Goal: Information Seeking & Learning: Learn about a topic

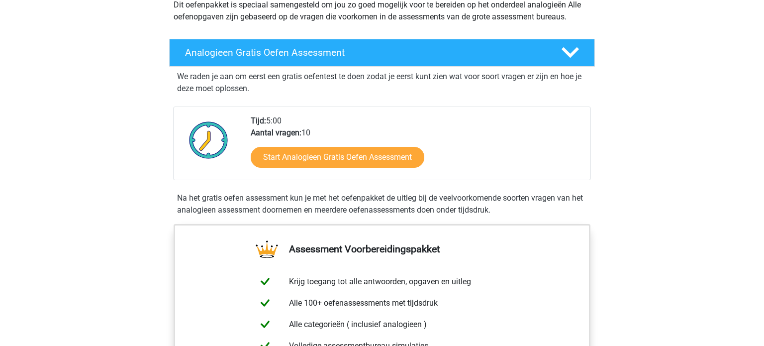
scroll to position [129, 0]
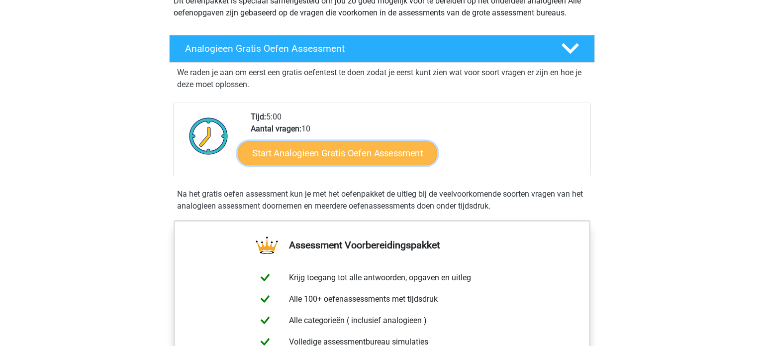
click at [332, 154] on link "Start Analogieen Gratis Oefen Assessment" at bounding box center [338, 153] width 200 height 24
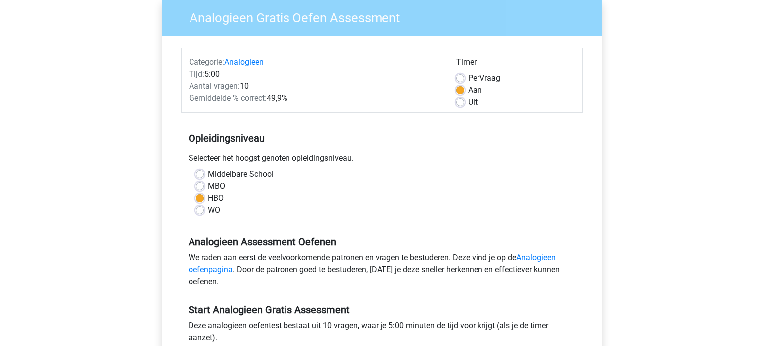
scroll to position [83, 0]
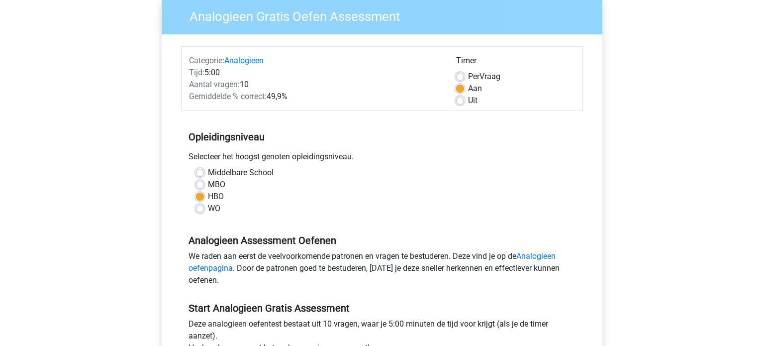
click at [208, 208] on label "WO" at bounding box center [214, 209] width 12 height 12
click at [200, 208] on input "WO" at bounding box center [200, 208] width 8 height 10
radio input "true"
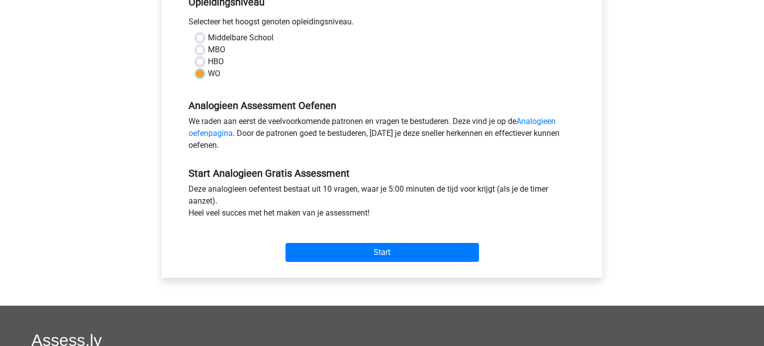
scroll to position [219, 0]
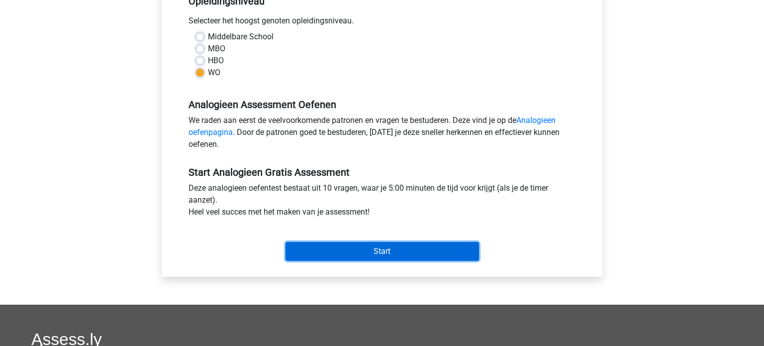
click at [371, 250] on input "Start" at bounding box center [383, 251] width 194 height 19
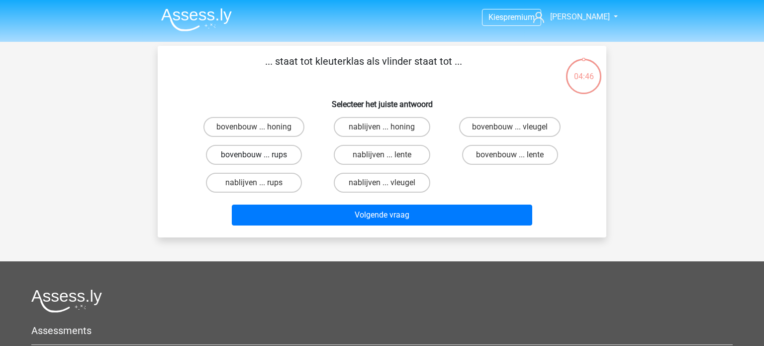
click at [285, 154] on label "bovenbouw ... rups" at bounding box center [254, 155] width 96 height 20
click at [261, 155] on input "bovenbouw ... rups" at bounding box center [257, 158] width 6 height 6
radio input "true"
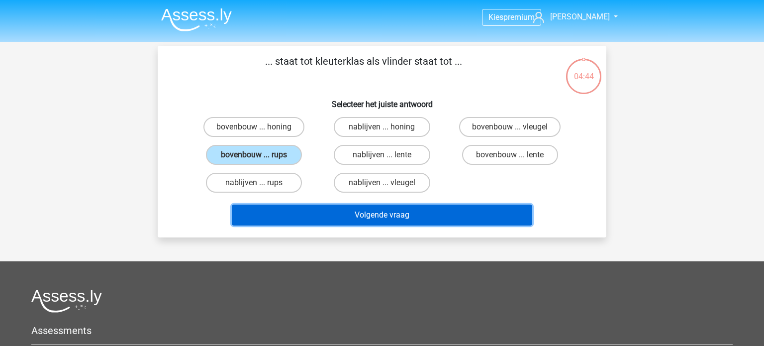
click at [397, 217] on button "Volgende vraag" at bounding box center [382, 215] width 301 height 21
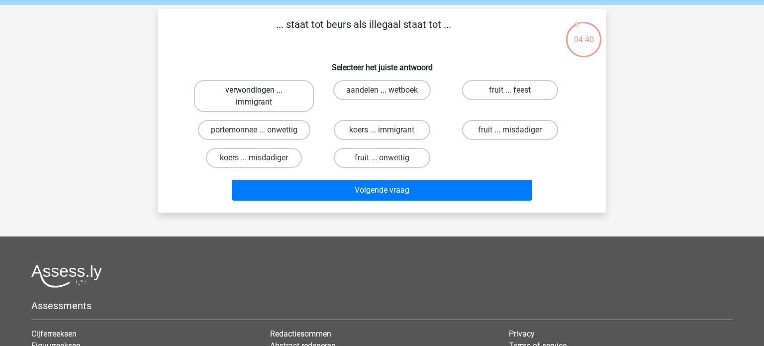
scroll to position [36, 0]
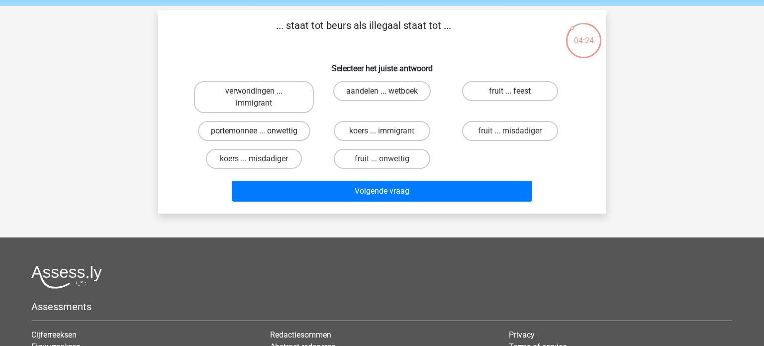
click at [283, 132] on label "portemonnee ... onwettig" at bounding box center [254, 131] width 112 height 20
click at [261, 132] on input "portemonnee ... onwettig" at bounding box center [257, 134] width 6 height 6
radio input "true"
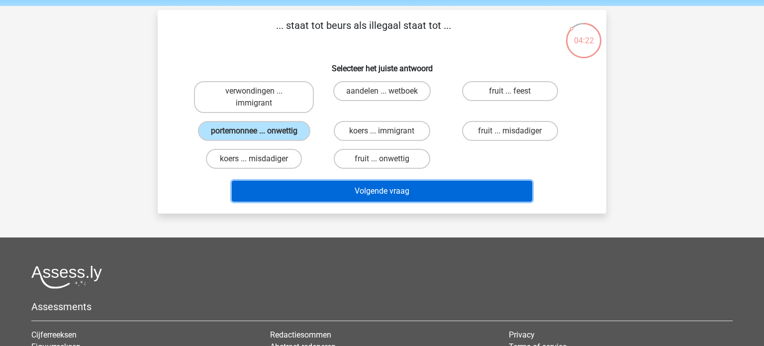
click at [391, 194] on button "Volgende vraag" at bounding box center [382, 191] width 301 height 21
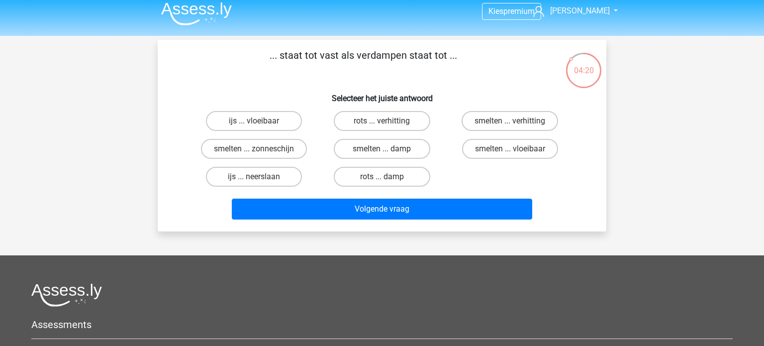
scroll to position [0, 0]
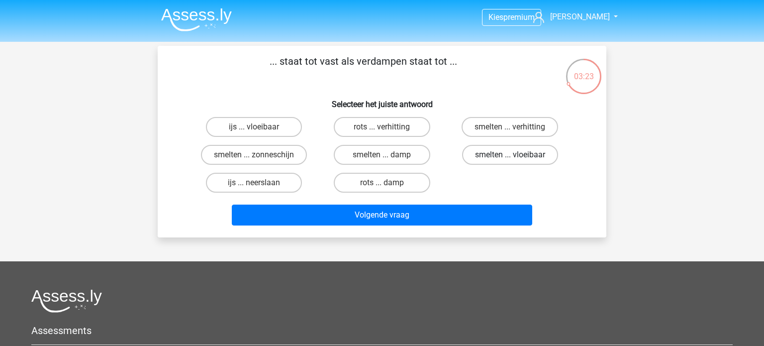
click at [498, 156] on label "smelten ... vloeibaar" at bounding box center [510, 155] width 96 height 20
click at [510, 156] on input "smelten ... vloeibaar" at bounding box center [513, 158] width 6 height 6
radio input "true"
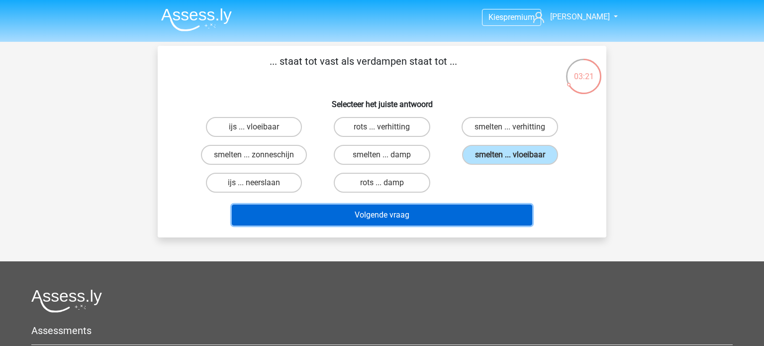
click at [402, 215] on button "Volgende vraag" at bounding box center [382, 215] width 301 height 21
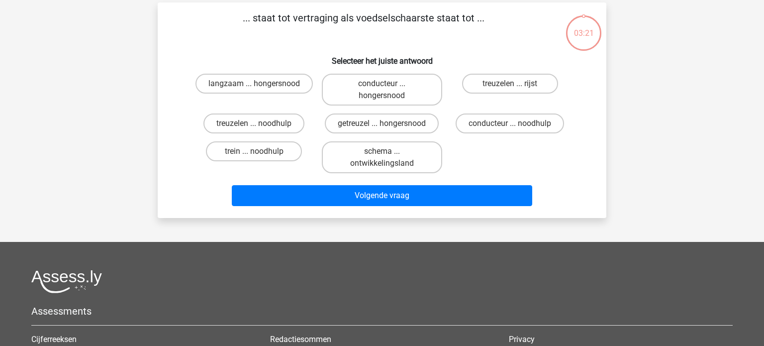
scroll to position [46, 0]
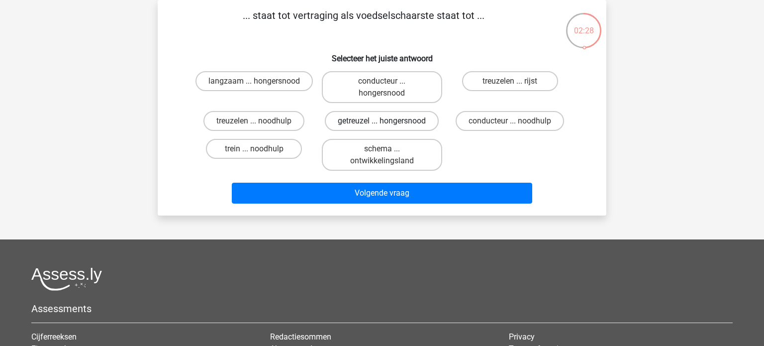
click at [375, 120] on label "getreuzel ... hongersnood" at bounding box center [382, 121] width 114 height 20
click at [382, 121] on input "getreuzel ... hongersnood" at bounding box center [385, 124] width 6 height 6
radio input "true"
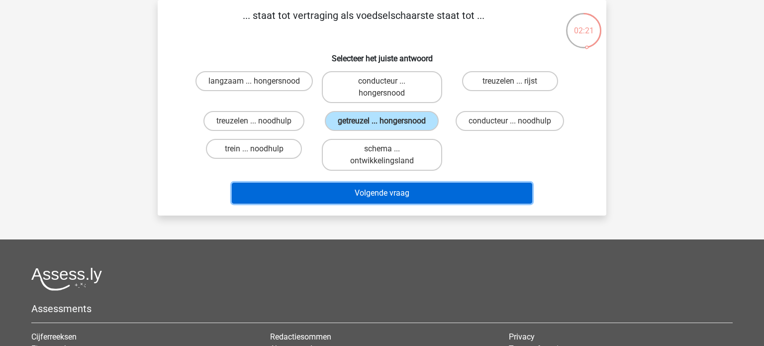
click at [393, 191] on button "Volgende vraag" at bounding box center [382, 193] width 301 height 21
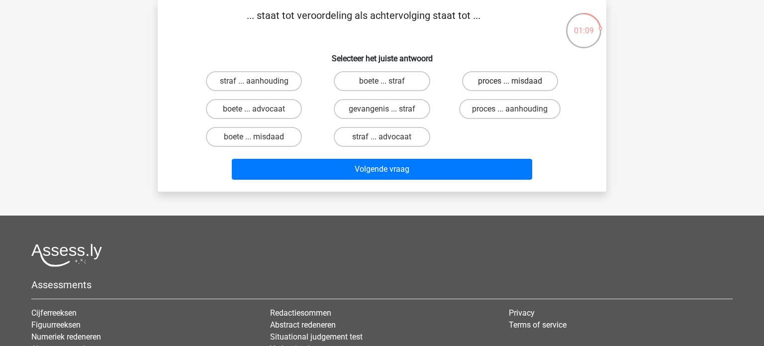
click at [500, 84] on label "proces ... misdaad" at bounding box center [510, 81] width 96 height 20
click at [510, 84] on input "proces ... misdaad" at bounding box center [513, 84] width 6 height 6
radio input "true"
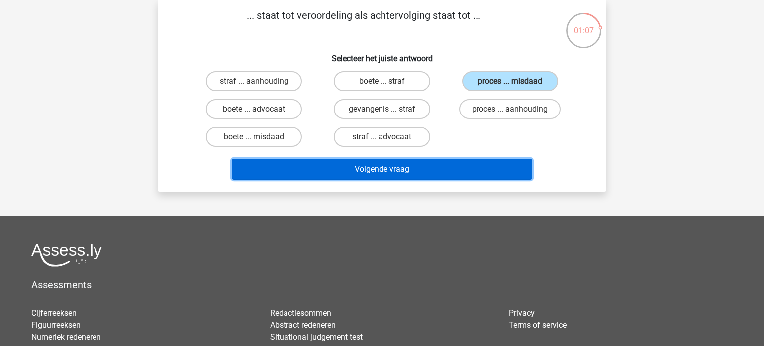
click at [390, 173] on button "Volgende vraag" at bounding box center [382, 169] width 301 height 21
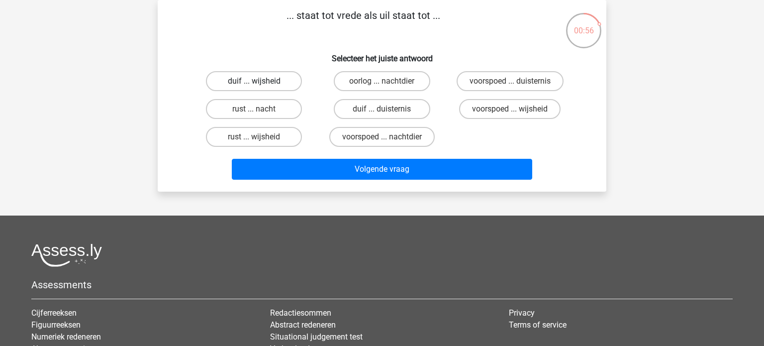
click at [278, 81] on label "duif ... wijsheid" at bounding box center [254, 81] width 96 height 20
click at [261, 81] on input "duif ... wijsheid" at bounding box center [257, 84] width 6 height 6
radio input "true"
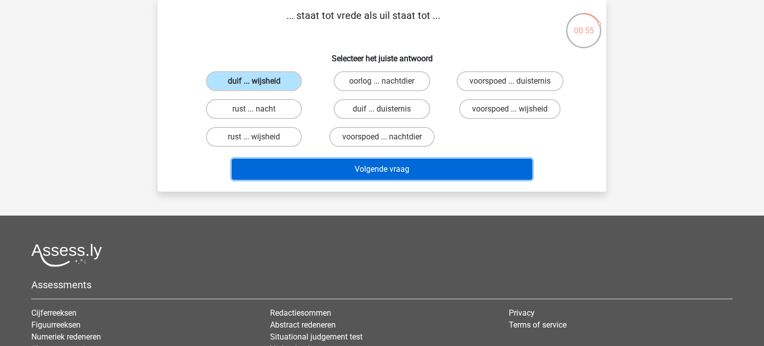
click at [391, 171] on button "Volgende vraag" at bounding box center [382, 169] width 301 height 21
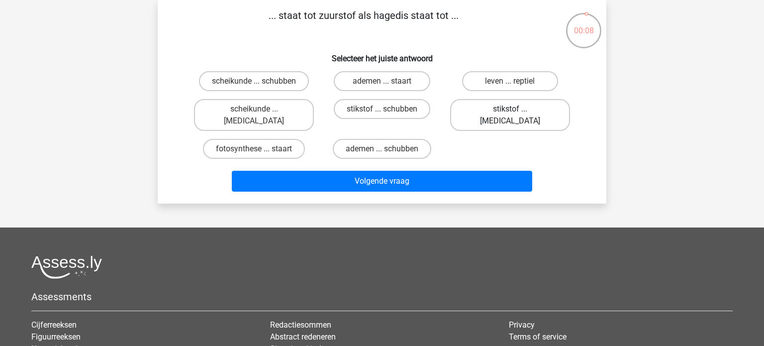
click at [491, 112] on label "stikstof ... krokodil" at bounding box center [510, 115] width 120 height 32
click at [510, 112] on input "stikstof ... krokodil" at bounding box center [513, 112] width 6 height 6
radio input "true"
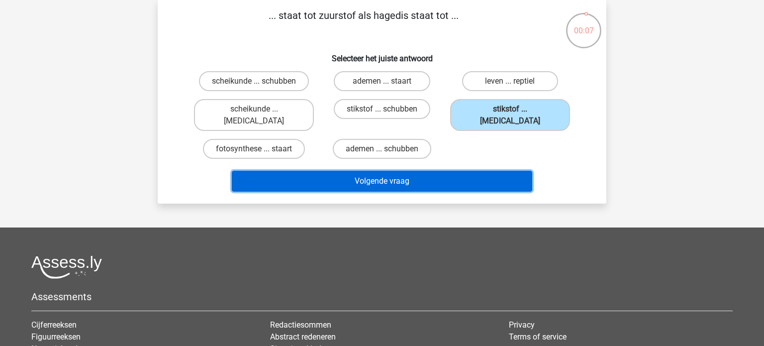
click at [407, 171] on button "Volgende vraag" at bounding box center [382, 181] width 301 height 21
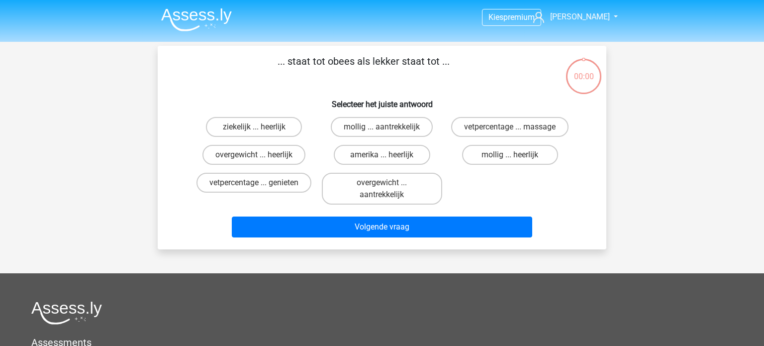
scroll to position [46, 0]
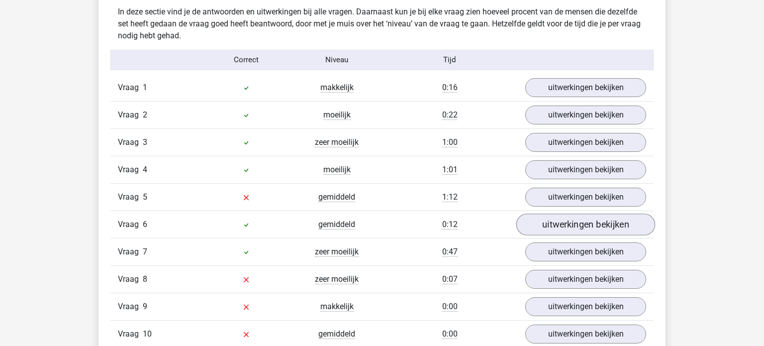
scroll to position [786, 0]
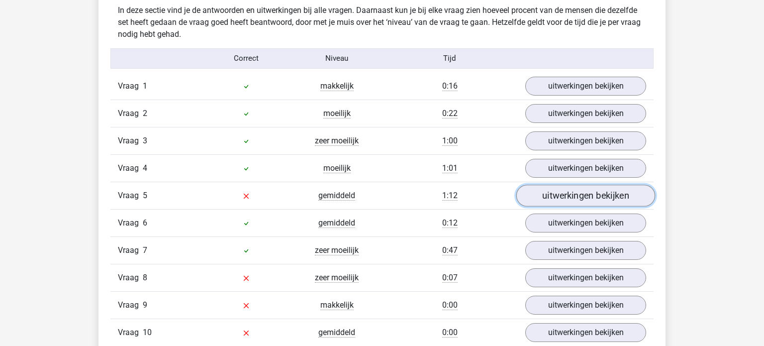
click at [555, 195] on link "uitwerkingen bekijken" at bounding box center [585, 196] width 139 height 22
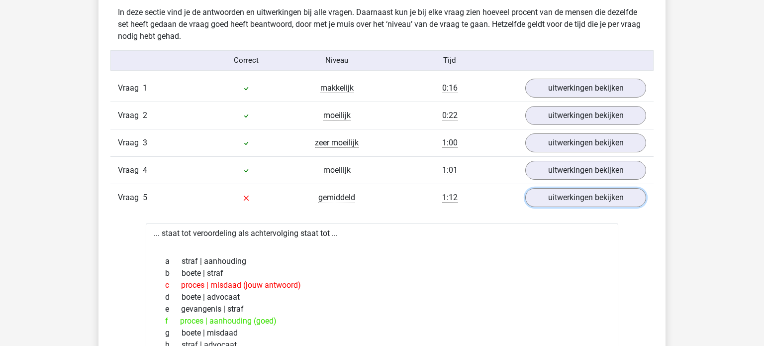
scroll to position [764, 0]
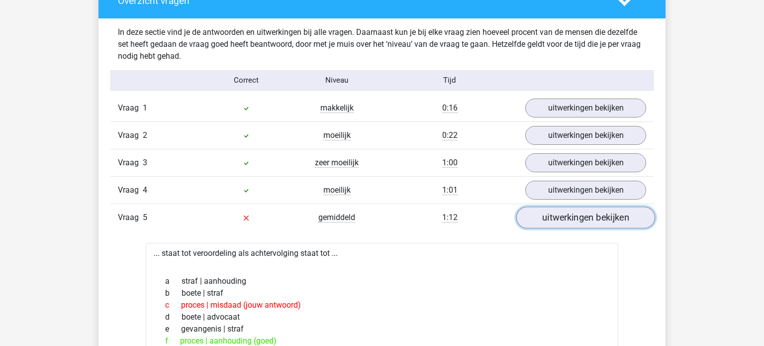
click at [577, 216] on link "uitwerkingen bekijken" at bounding box center [585, 217] width 139 height 22
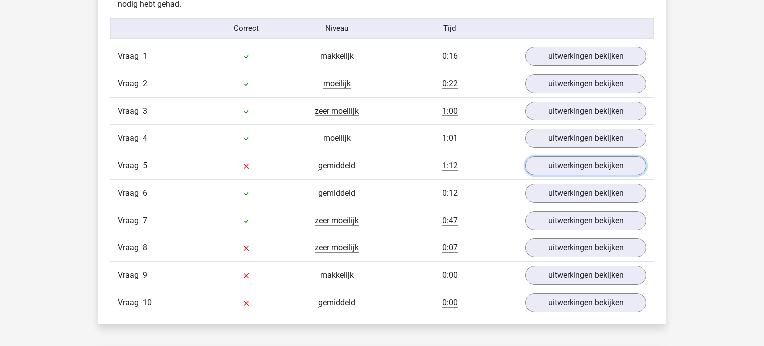
scroll to position [822, 0]
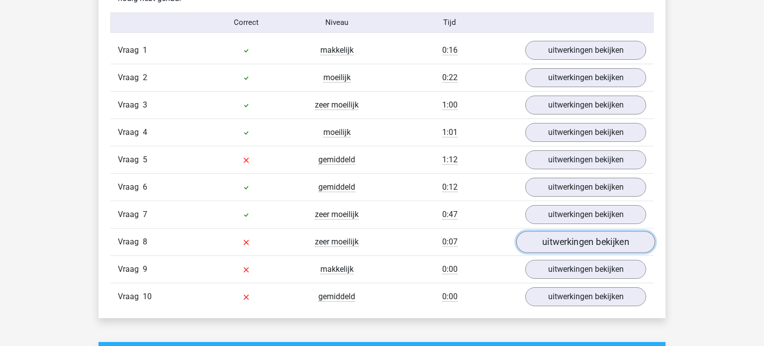
click at [541, 241] on link "uitwerkingen bekijken" at bounding box center [585, 242] width 139 height 22
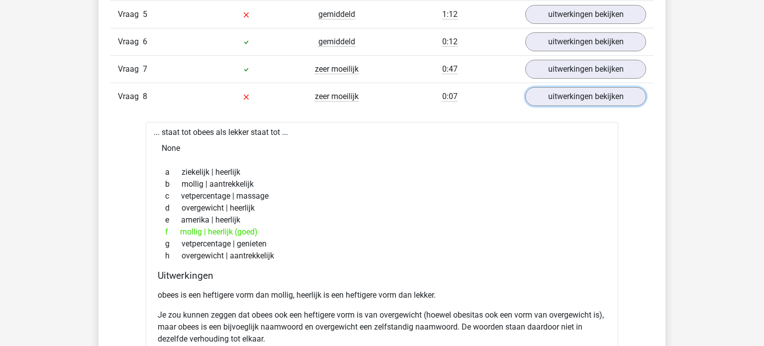
scroll to position [969, 0]
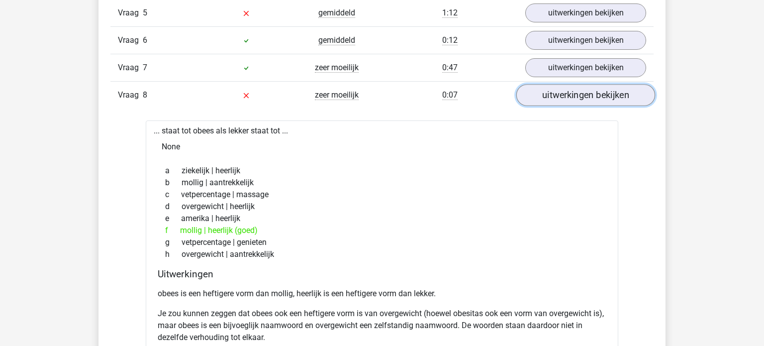
click at [557, 91] on link "uitwerkingen bekijken" at bounding box center [585, 95] width 139 height 22
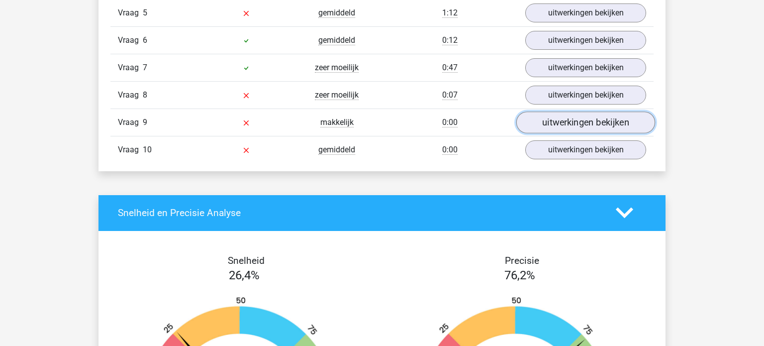
click at [557, 122] on link "uitwerkingen bekijken" at bounding box center [585, 122] width 139 height 22
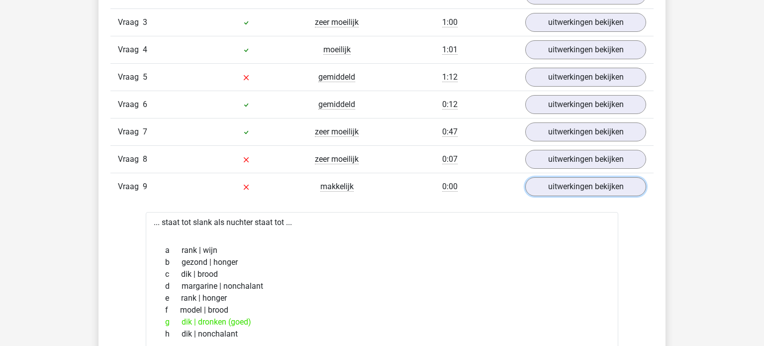
scroll to position [900, 0]
